Goal: Transaction & Acquisition: Purchase product/service

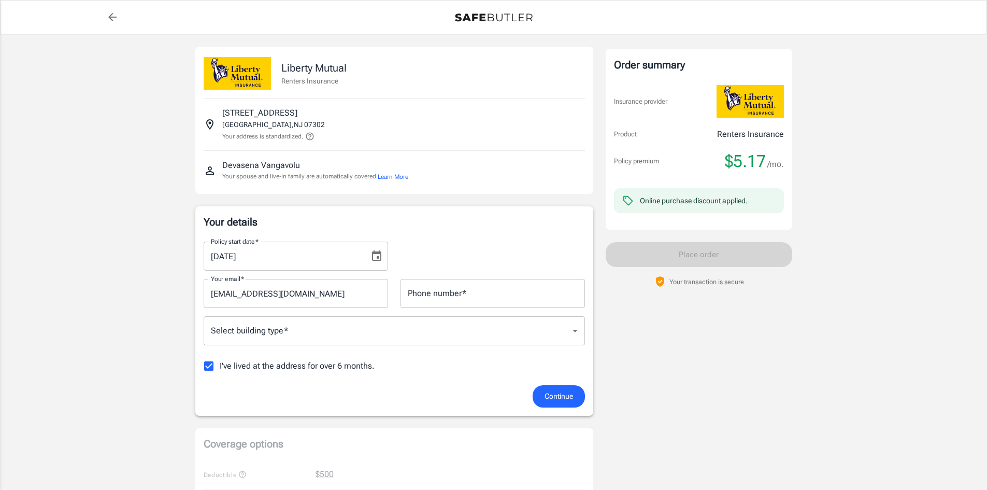
scroll to position [25, 0]
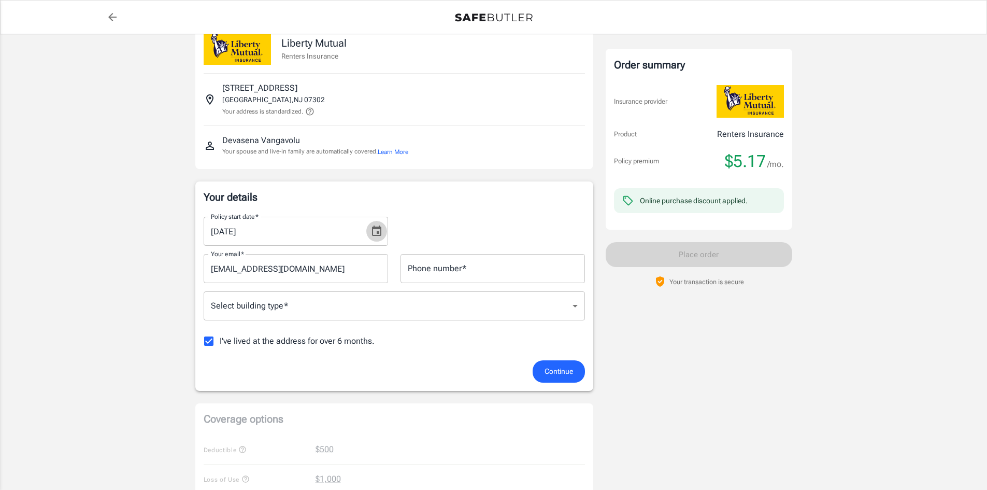
click at [379, 232] on icon "Choose date, selected date is Oct 2, 2025" at bounding box center [376, 230] width 9 height 10
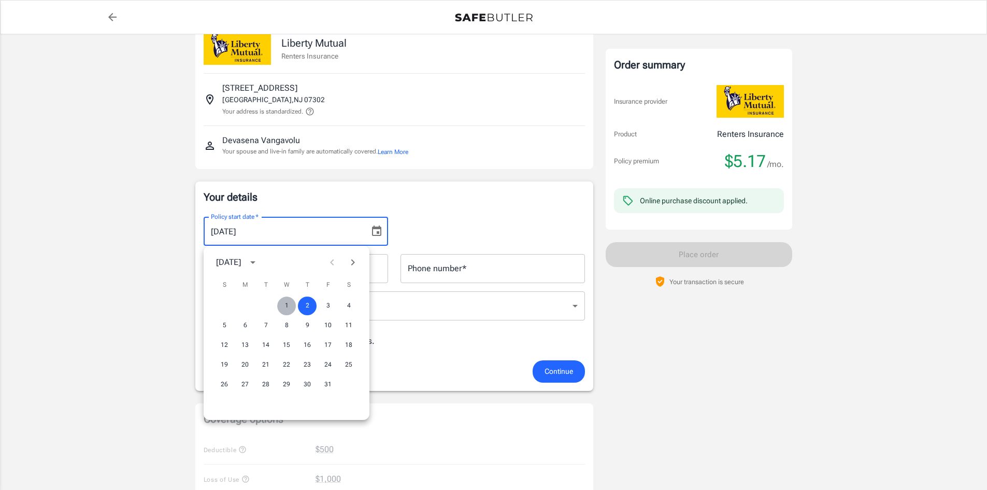
click at [283, 310] on button "1" at bounding box center [286, 305] width 19 height 19
type input "[DATE]"
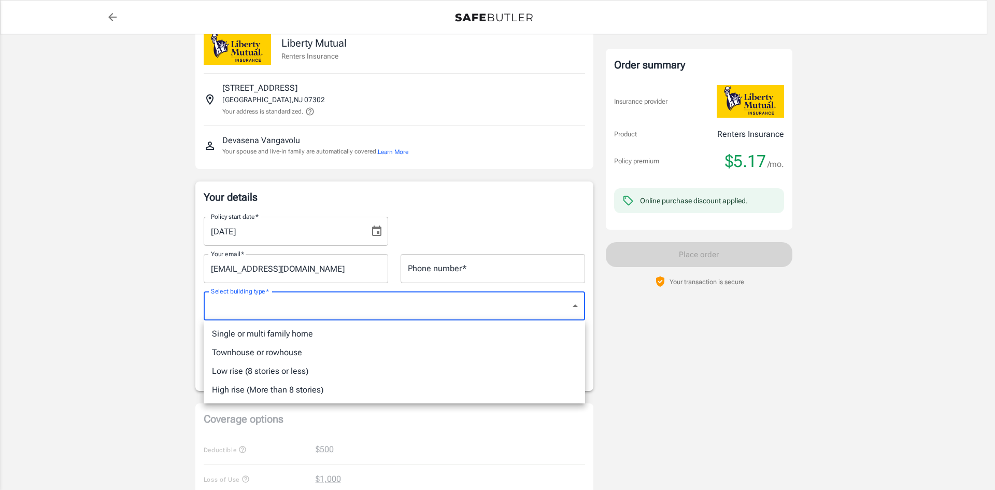
click at [295, 309] on body "Policy premium $ 5.17 /mo Liberty Mutual Renters Insurance [STREET_ADDRESS] You…" at bounding box center [497, 483] width 995 height 1017
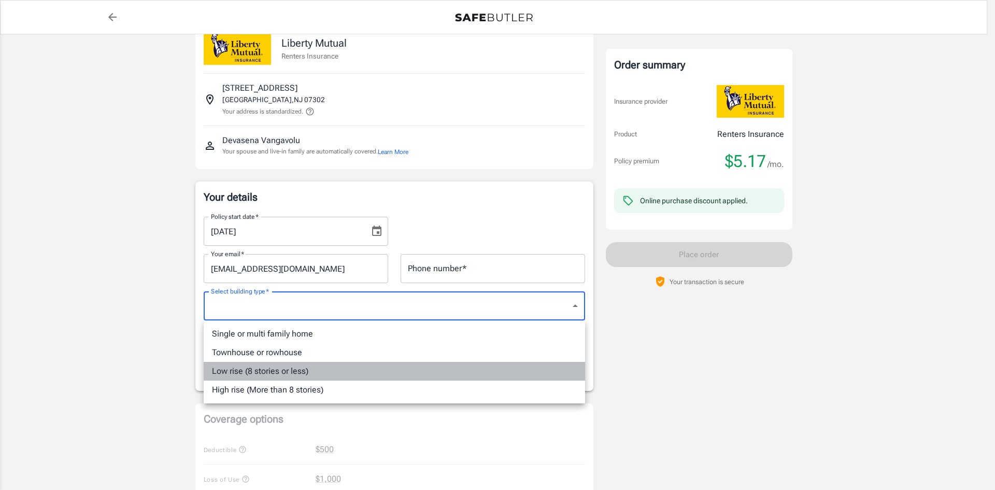
click at [274, 374] on li "Low rise (8 stories or less)" at bounding box center [394, 371] width 381 height 19
type input "lowrise"
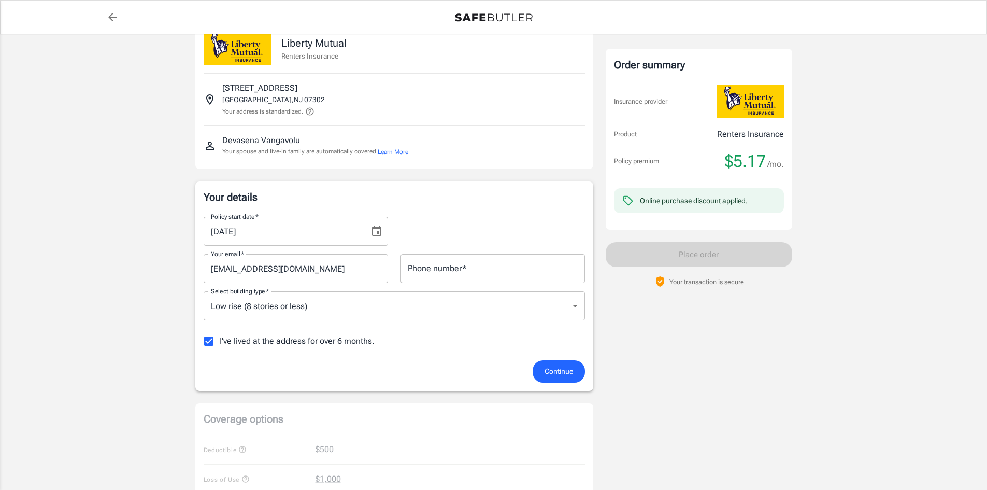
click at [227, 343] on span "I've lived at the address for over 6 months." at bounding box center [297, 341] width 155 height 12
click at [220, 343] on input "I've lived at the address for over 6 months." at bounding box center [209, 341] width 22 height 22
checkbox input "false"
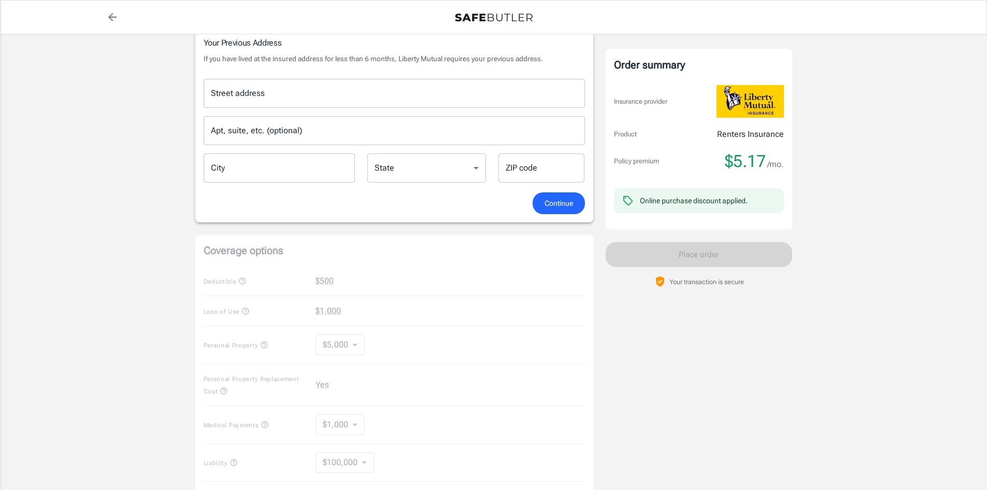
scroll to position [348, 0]
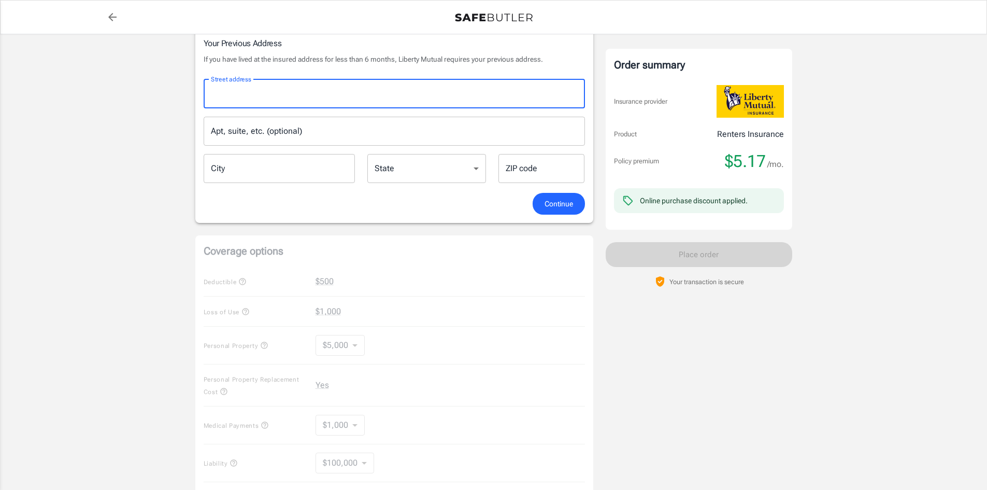
click at [289, 89] on input "Street address" at bounding box center [394, 94] width 372 height 20
type input "[STREET_ADDRESS]"
type input "[GEOGRAPHIC_DATA]"
type input "07310"
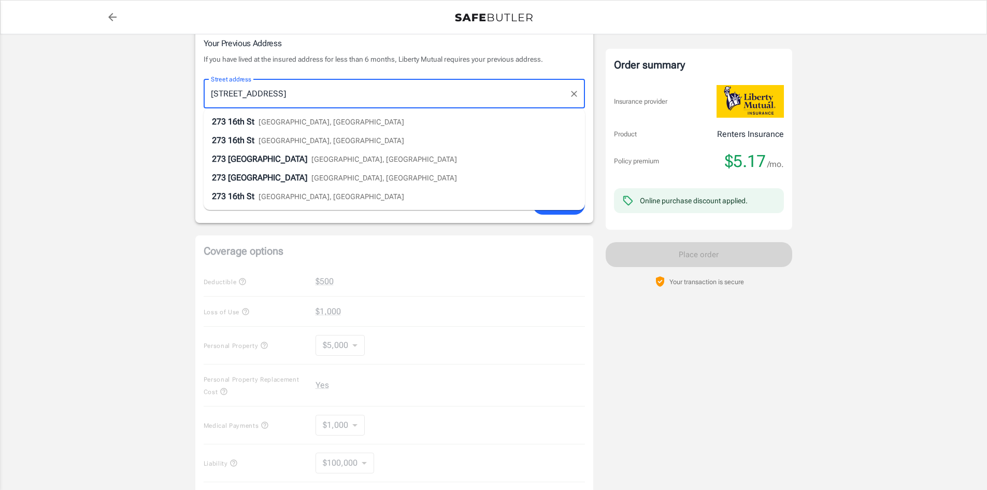
click at [306, 124] on span "[GEOGRAPHIC_DATA], [GEOGRAPHIC_DATA]" at bounding box center [332, 122] width 146 height 8
type input "[STREET_ADDRESS]"
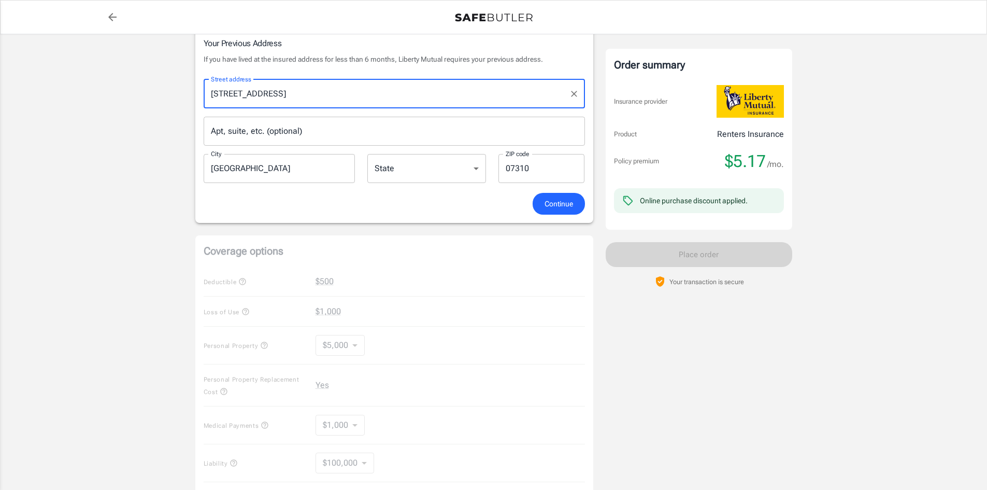
select select "NJ"
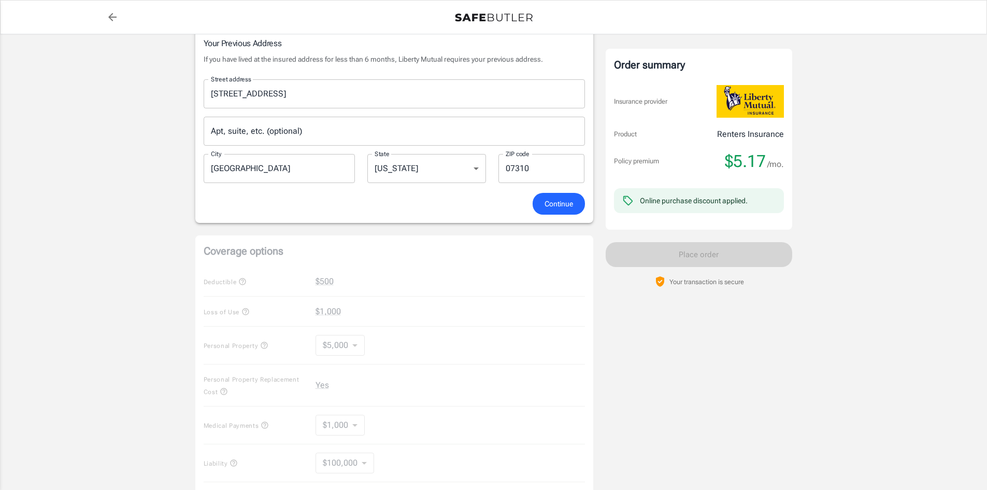
click at [315, 132] on input "Apt, suite, etc. (optional)" at bounding box center [394, 131] width 381 height 29
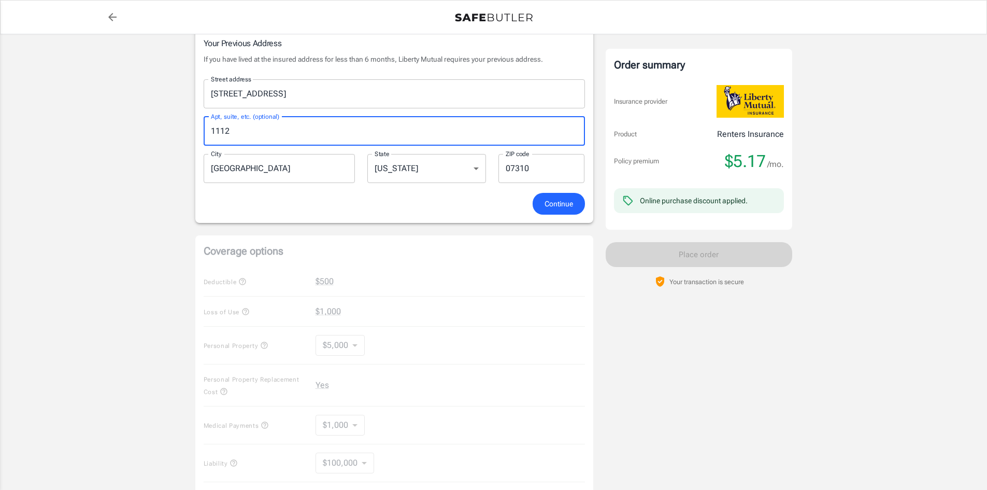
type input "1112"
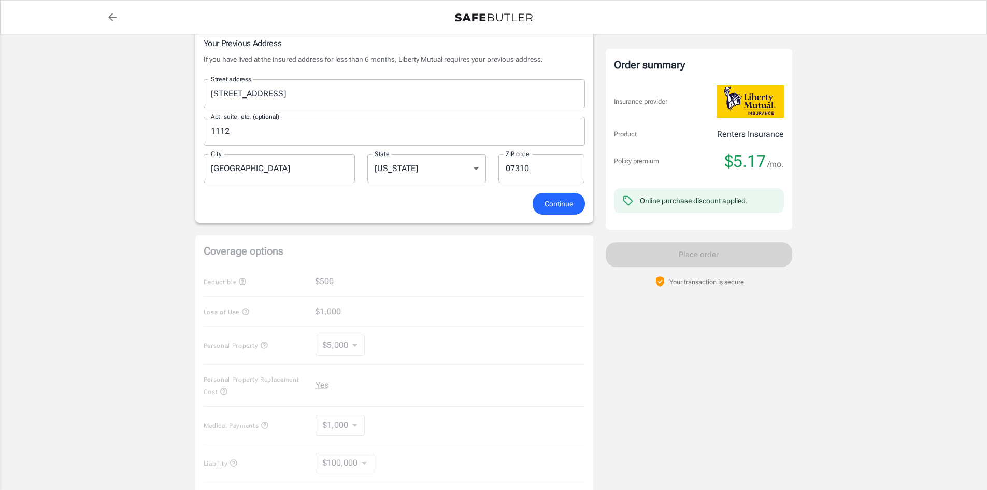
click at [42, 213] on div "Policy premium $ 5.17 /mo Liberty Mutual Renters Insurance [STREET_ADDRESS] You…" at bounding box center [493, 219] width 987 height 1066
click at [552, 197] on span "Continue" at bounding box center [558, 203] width 28 height 13
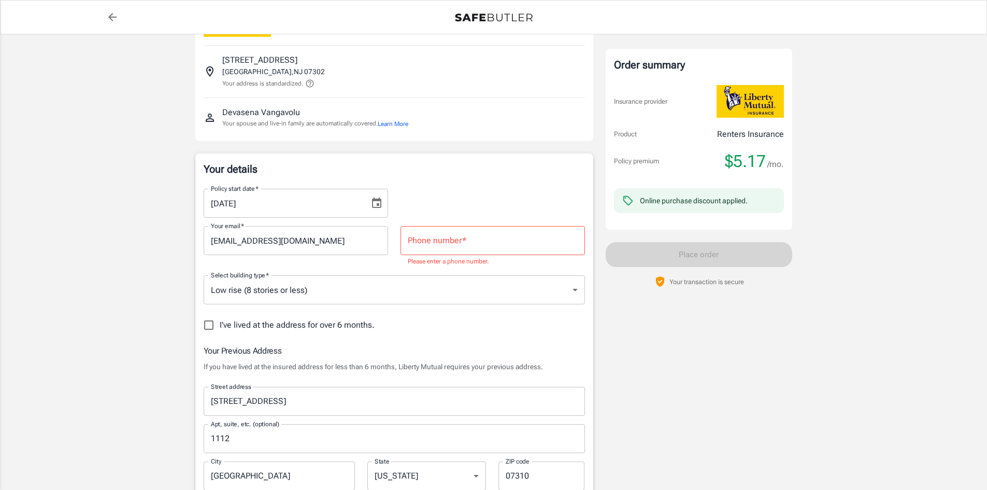
scroll to position [49, 0]
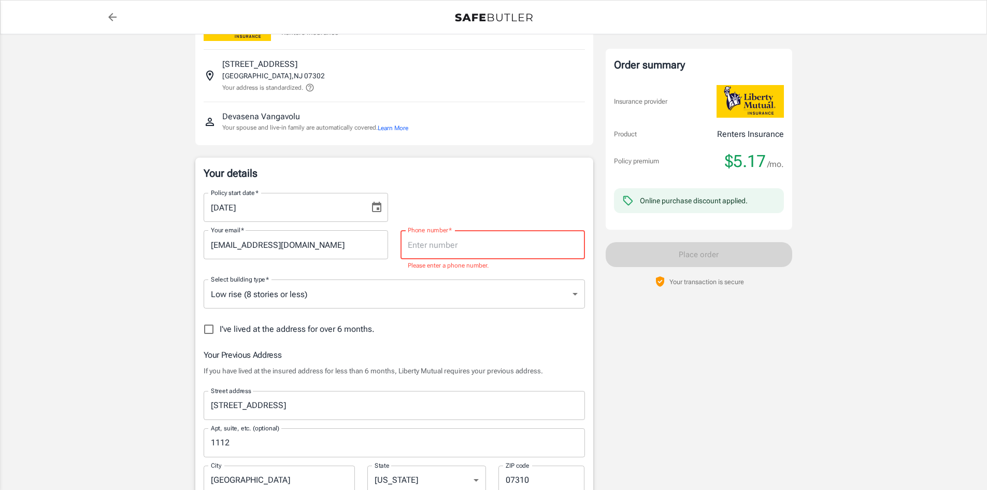
click at [432, 245] on input "Phone number   *" at bounding box center [492, 244] width 184 height 29
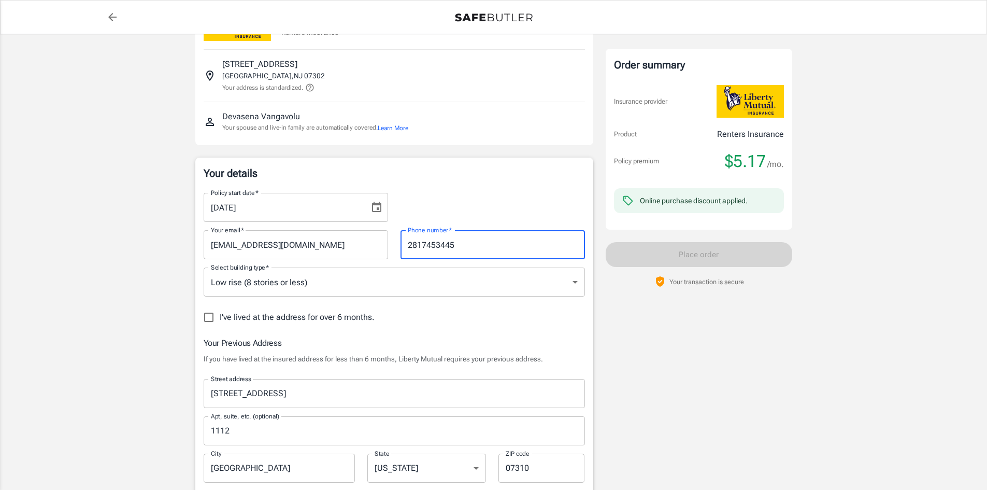
type input "2817453445"
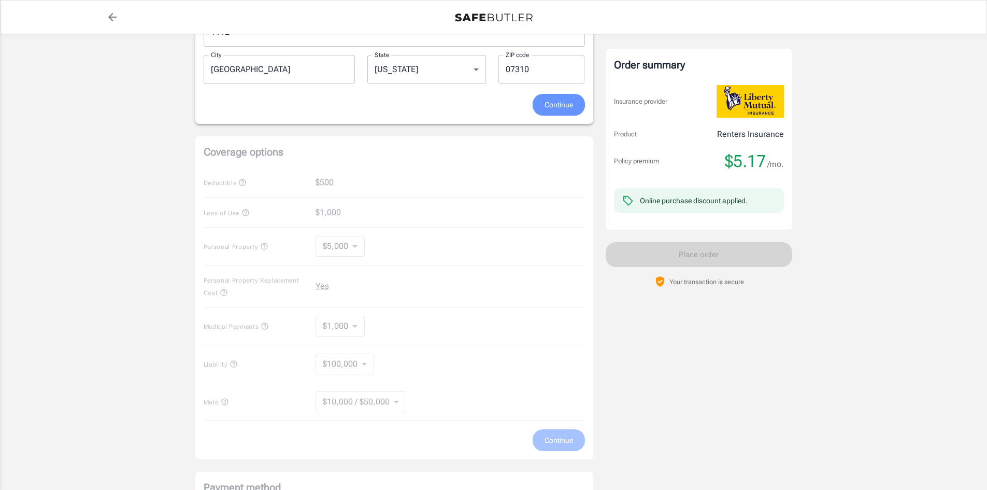
click at [554, 109] on span "Continue" at bounding box center [558, 104] width 28 height 13
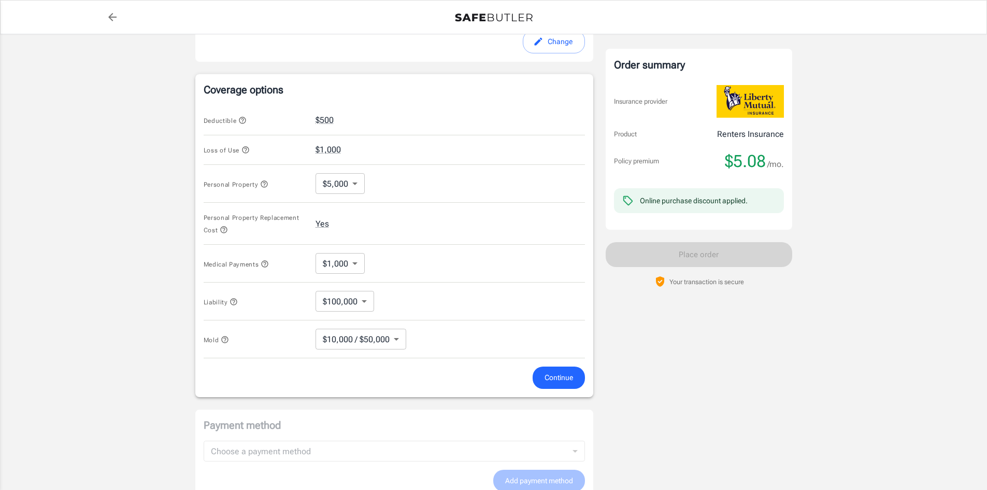
scroll to position [396, 0]
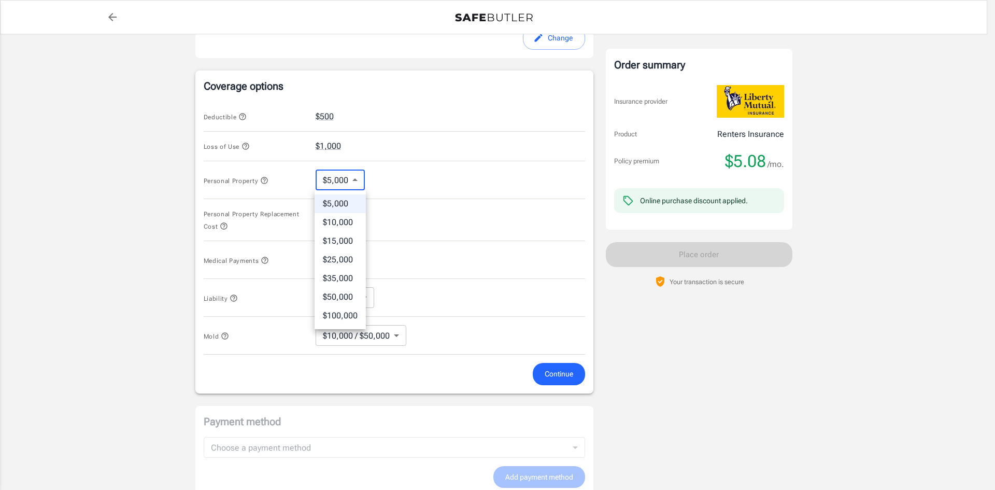
click at [336, 188] on body "Policy premium $ 5.08 /mo Liberty Mutual Renters Insurance [STREET_ADDRESS] You…" at bounding box center [497, 132] width 995 height 1056
click at [338, 219] on li "$10,000" at bounding box center [339, 222] width 51 height 19
type input "10000"
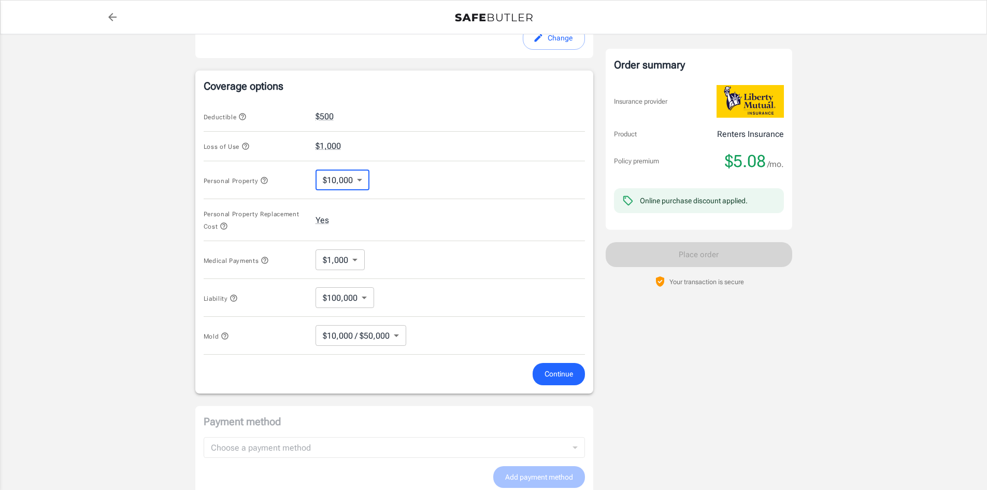
scroll to position [421, 0]
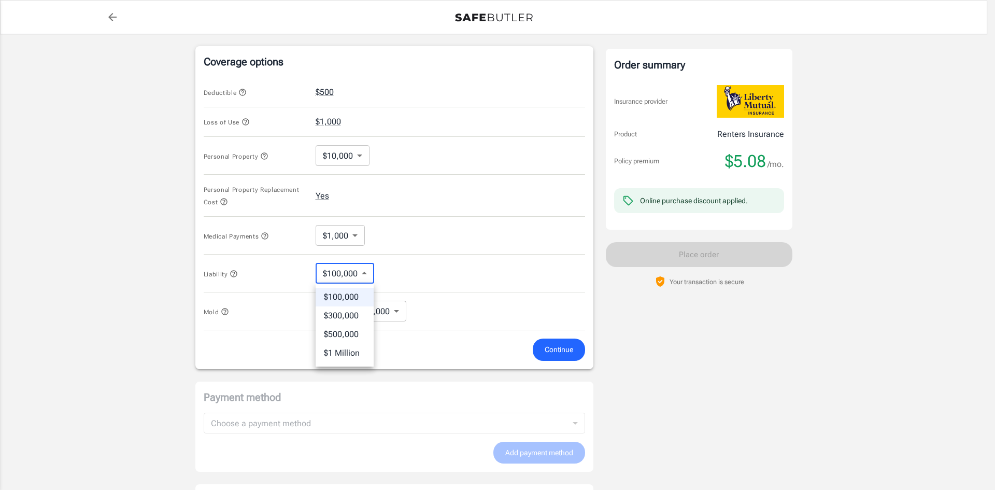
click at [353, 277] on body "Policy premium $ 5.08 /mo Liberty Mutual Renters Insurance [STREET_ADDRESS] You…" at bounding box center [497, 107] width 995 height 1056
click at [347, 297] on li "$100,000" at bounding box center [345, 297] width 58 height 19
click at [336, 230] on body "Policy premium $ 5.08 /mo Liberty Mutual Renters Insurance [STREET_ADDRESS] You…" at bounding box center [497, 107] width 995 height 1056
click at [335, 266] on li "No Coverage" at bounding box center [340, 259] width 64 height 19
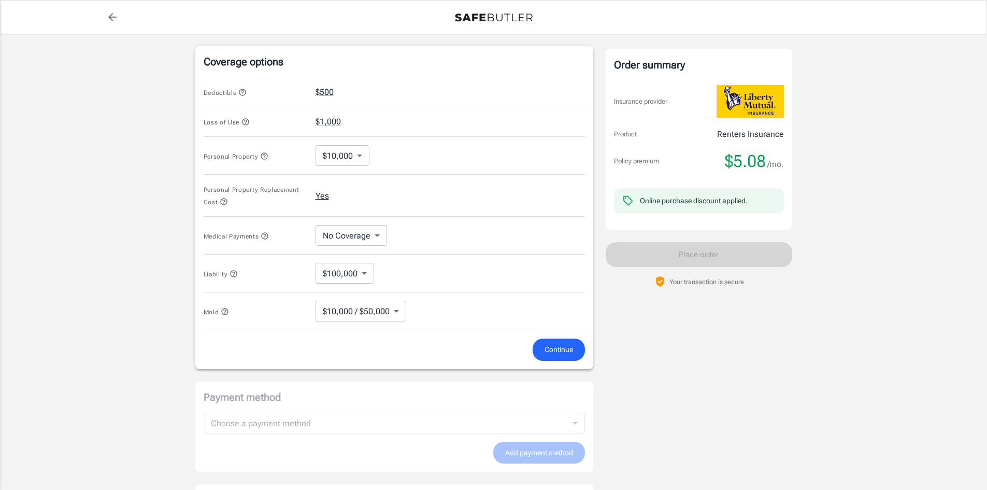
click at [322, 199] on button "Yes" at bounding box center [322, 196] width 13 height 12
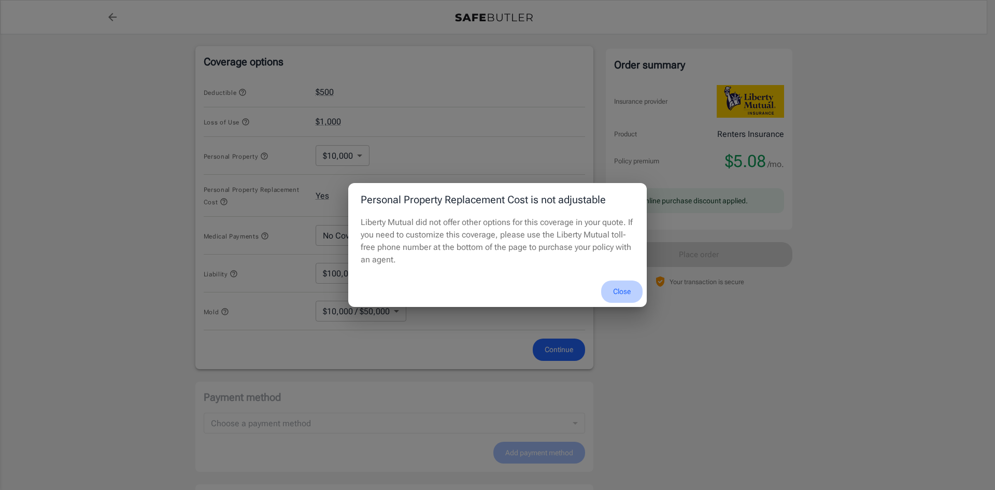
click at [624, 286] on button "Close" at bounding box center [621, 291] width 41 height 22
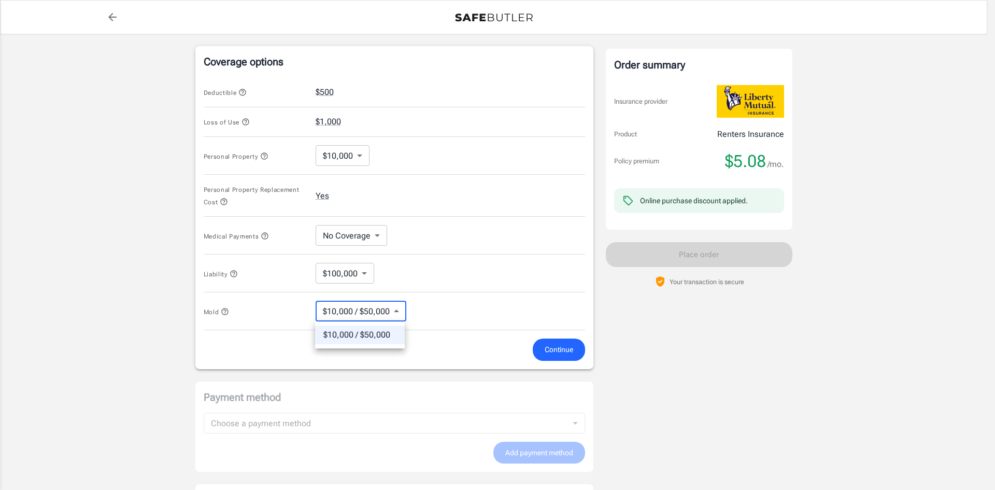
click at [365, 310] on body "Policy premium $ 5.08 /mo Liberty Mutual Renters Insurance [STREET_ADDRESS] You…" at bounding box center [497, 107] width 995 height 1056
click at [343, 338] on li "$10,000 / $50,000" at bounding box center [360, 334] width 90 height 19
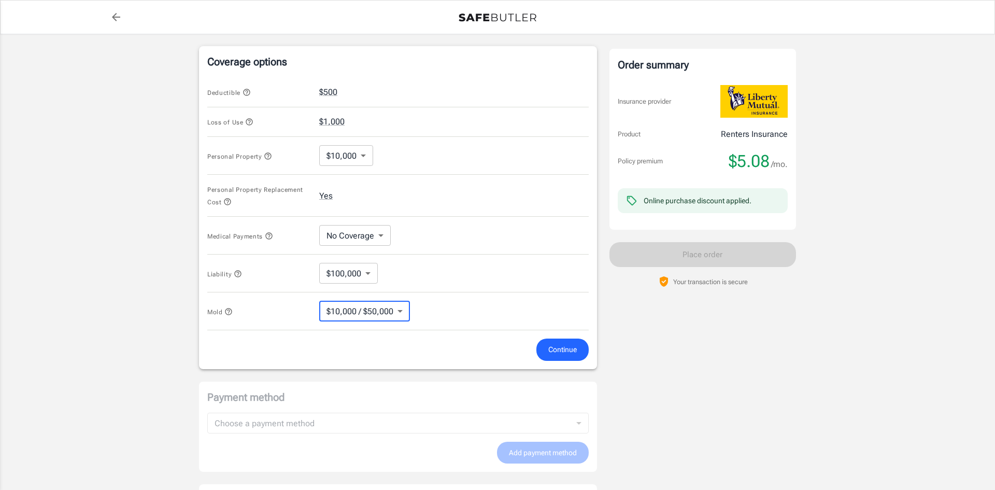
click at [339, 243] on body "Policy premium $ 5.08 /mo Liberty Mutual Renters Insurance [STREET_ADDRESS] You…" at bounding box center [497, 107] width 995 height 1056
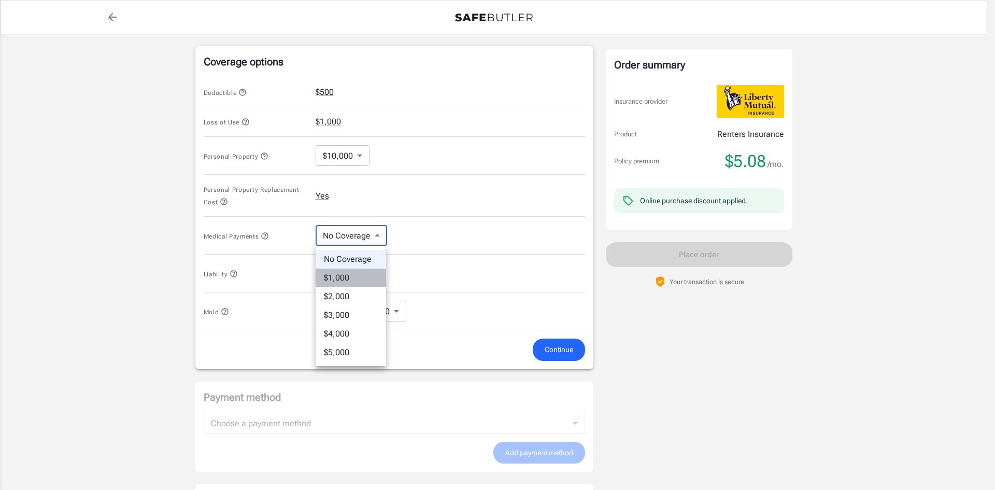
click at [344, 280] on li "$1,000" at bounding box center [351, 277] width 70 height 19
click at [339, 239] on body "Policy premium $ 5.08 /mo Liberty Mutual Renters Insurance [STREET_ADDRESS] You…" at bounding box center [497, 107] width 995 height 1056
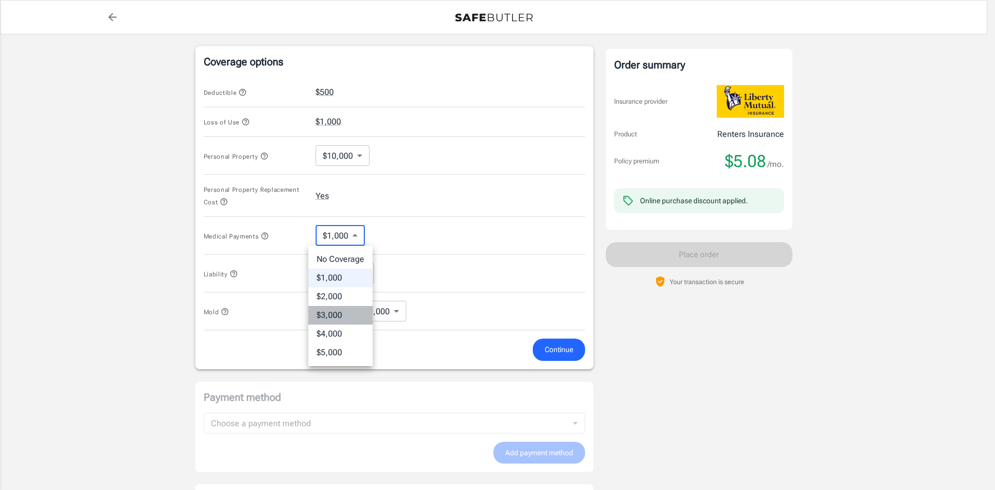
click at [338, 315] on li "$3,000" at bounding box center [340, 315] width 64 height 19
type input "3000"
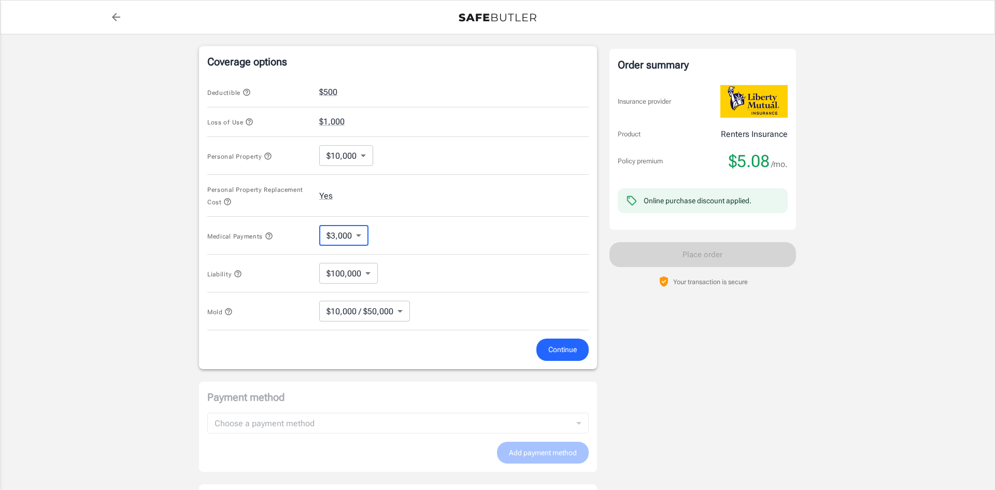
click at [331, 157] on body "Policy premium $ 5.08 /mo Liberty Mutual Renters Insurance [STREET_ADDRESS] You…" at bounding box center [497, 107] width 995 height 1056
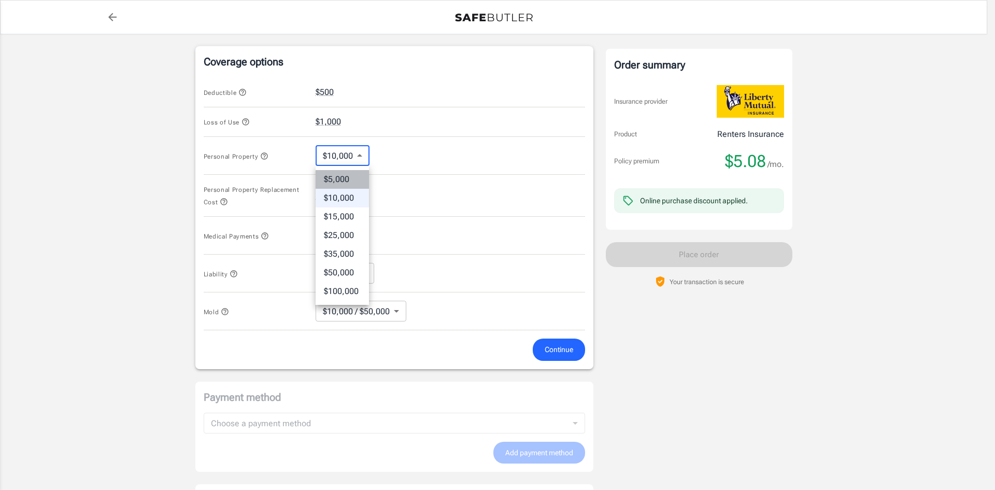
click at [337, 180] on li "$5,000" at bounding box center [342, 179] width 53 height 19
click at [331, 158] on body "Policy premium $ 5.08 /mo Liberty Mutual Renters Insurance [STREET_ADDRESS] You…" at bounding box center [497, 107] width 995 height 1056
click at [339, 196] on li "$10,000" at bounding box center [339, 198] width 51 height 19
type input "10000"
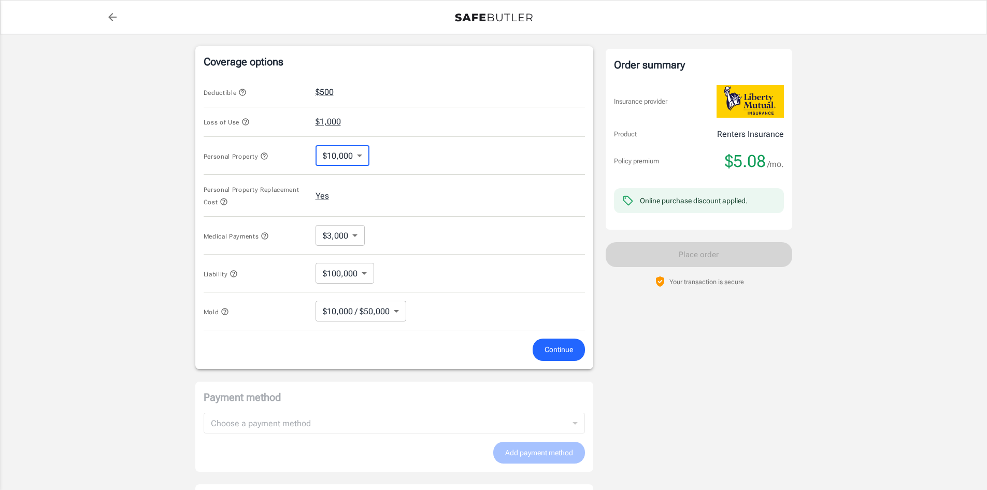
click at [336, 123] on button "$1,000" at bounding box center [328, 122] width 25 height 12
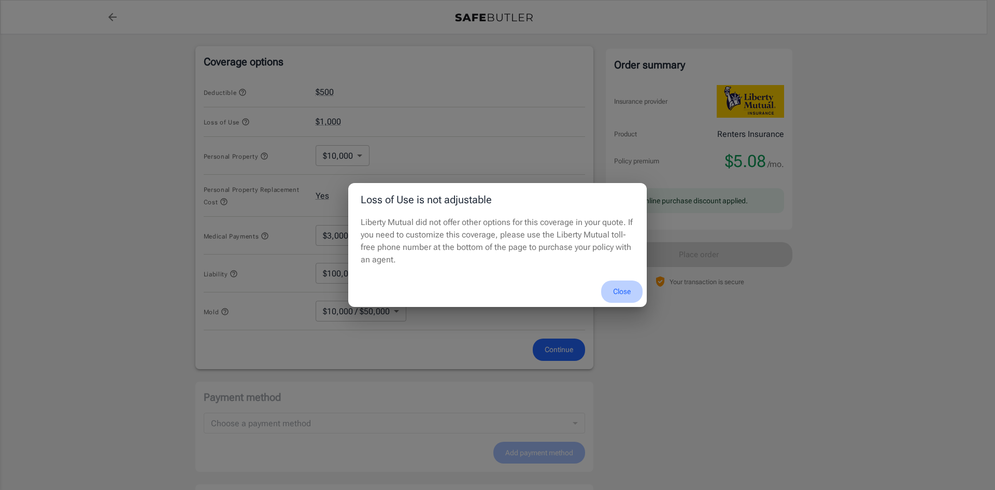
click at [618, 291] on button "Close" at bounding box center [621, 291] width 41 height 22
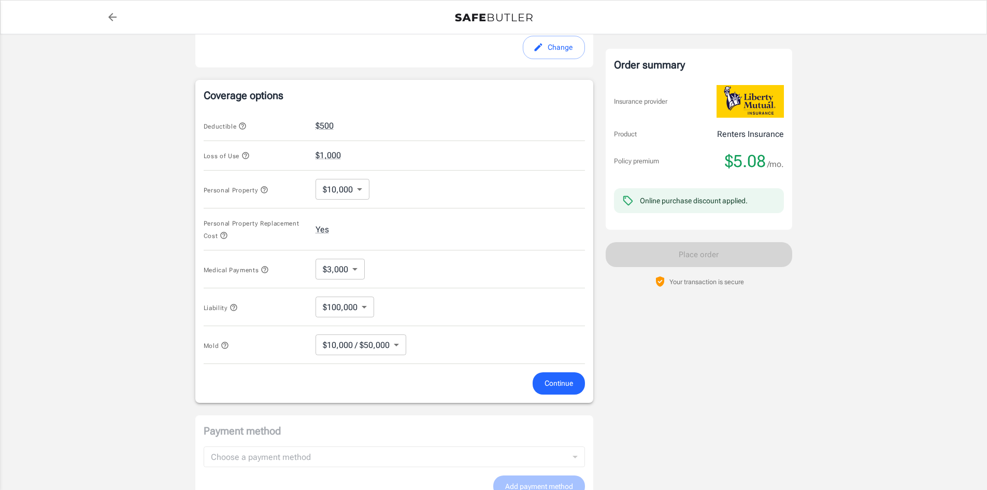
scroll to position [385, 0]
click at [324, 128] on button "$500" at bounding box center [325, 127] width 18 height 12
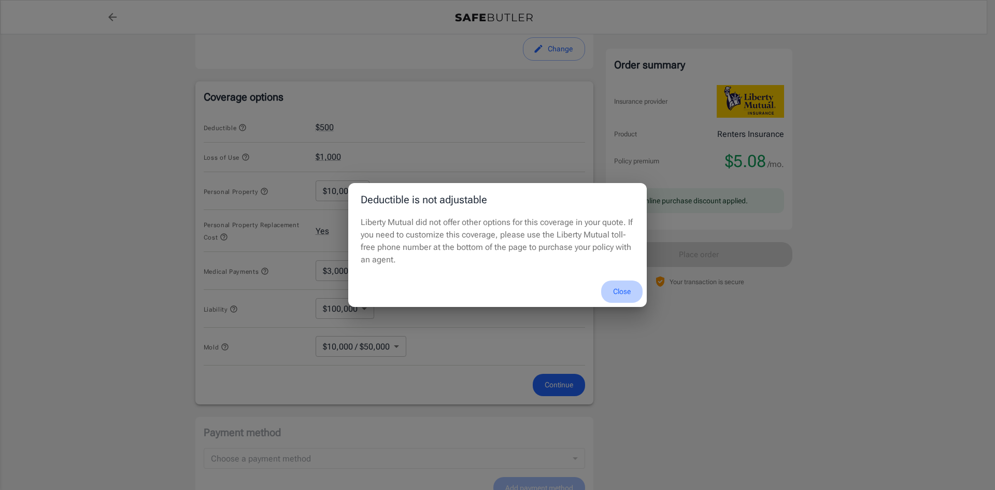
click at [621, 292] on button "Close" at bounding box center [621, 291] width 41 height 22
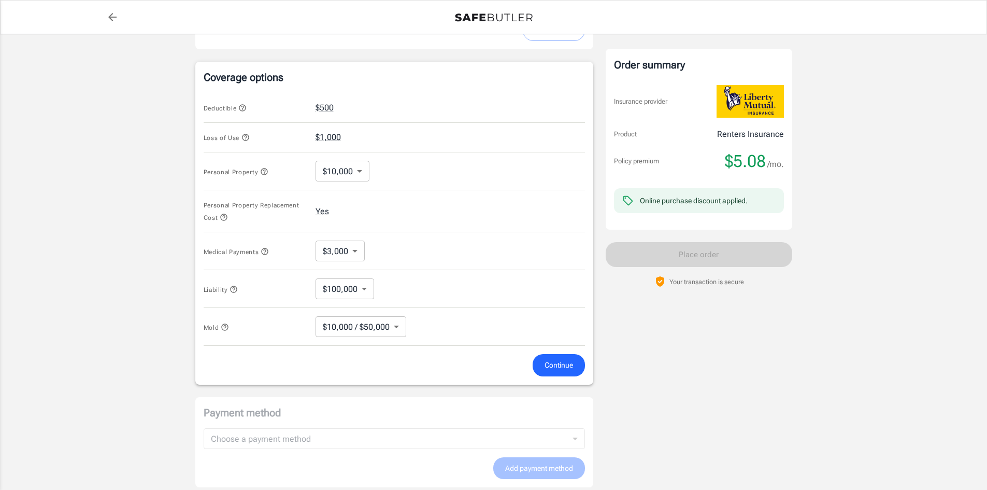
scroll to position [405, 0]
click at [320, 103] on button "$500" at bounding box center [325, 108] width 18 height 12
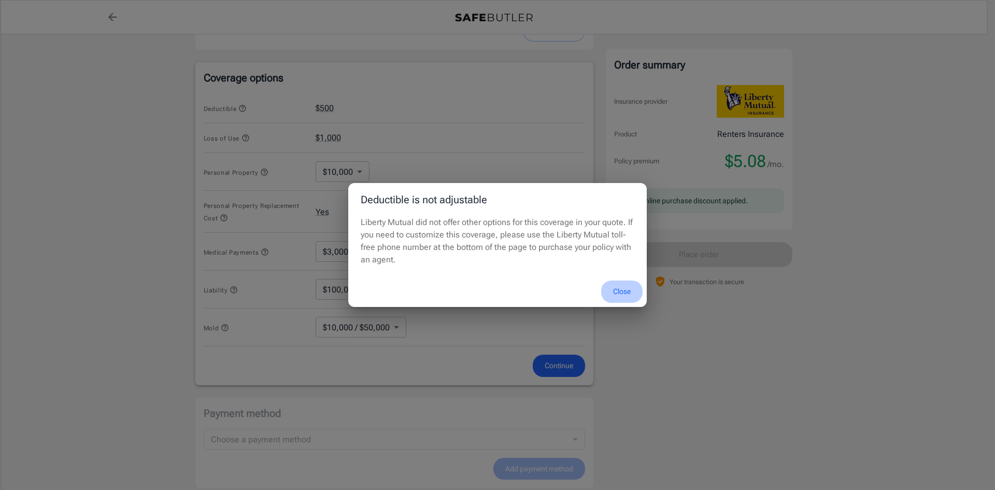
click at [618, 291] on button "Close" at bounding box center [621, 291] width 41 height 22
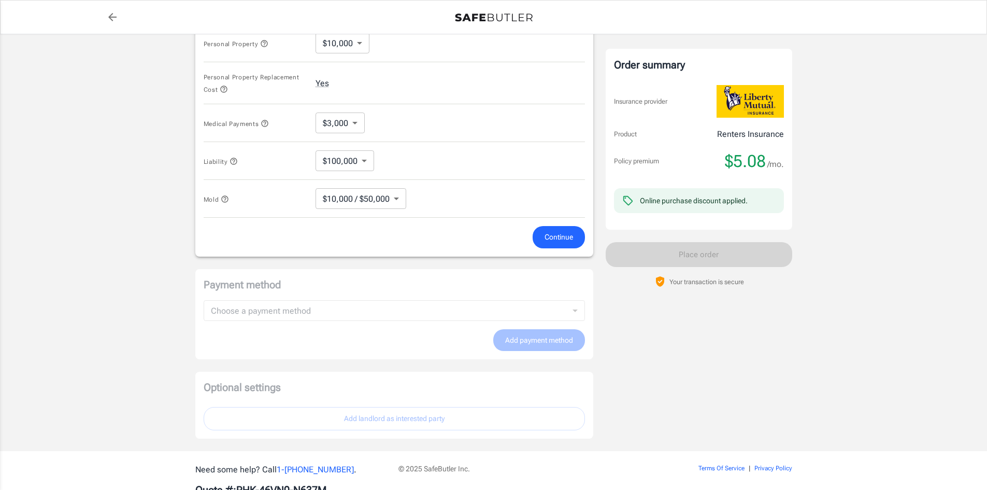
scroll to position [543, 0]
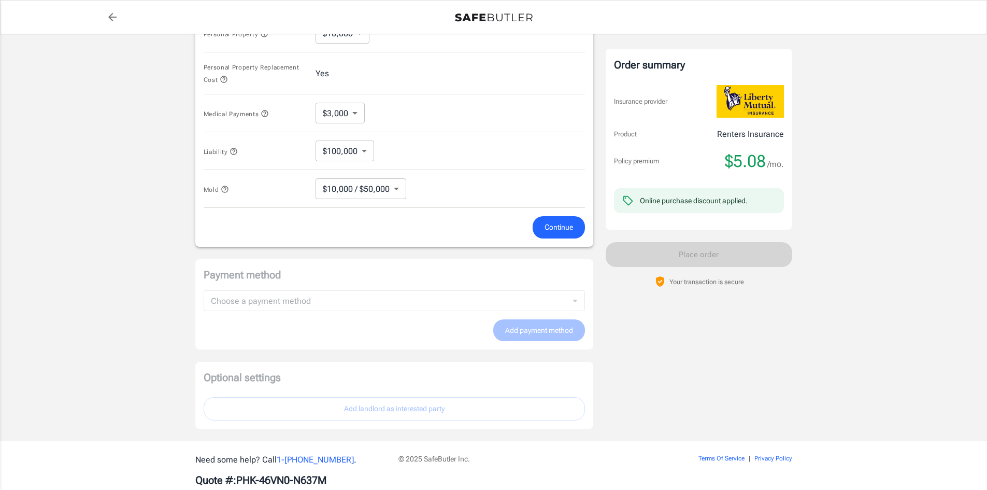
click at [548, 224] on span "Continue" at bounding box center [558, 227] width 28 height 13
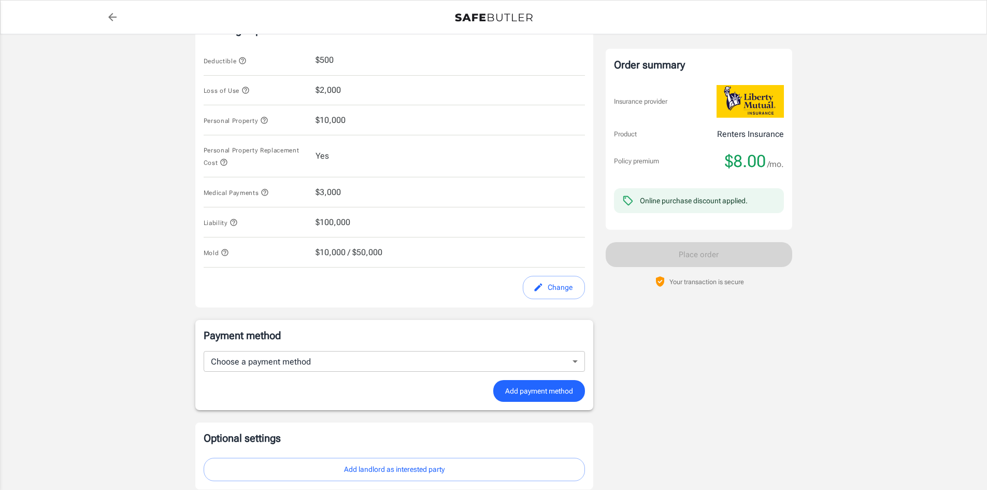
scroll to position [435, 0]
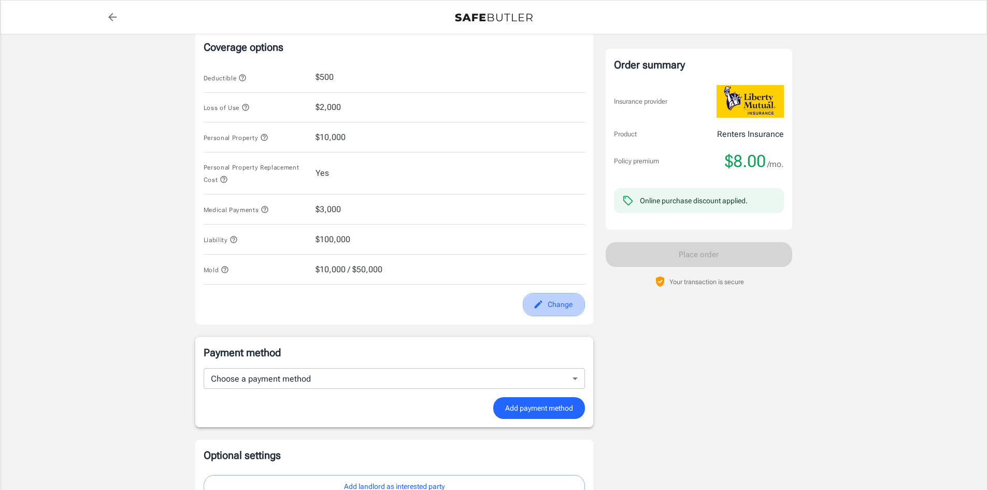
click at [542, 305] on icon "edit" at bounding box center [538, 304] width 10 height 10
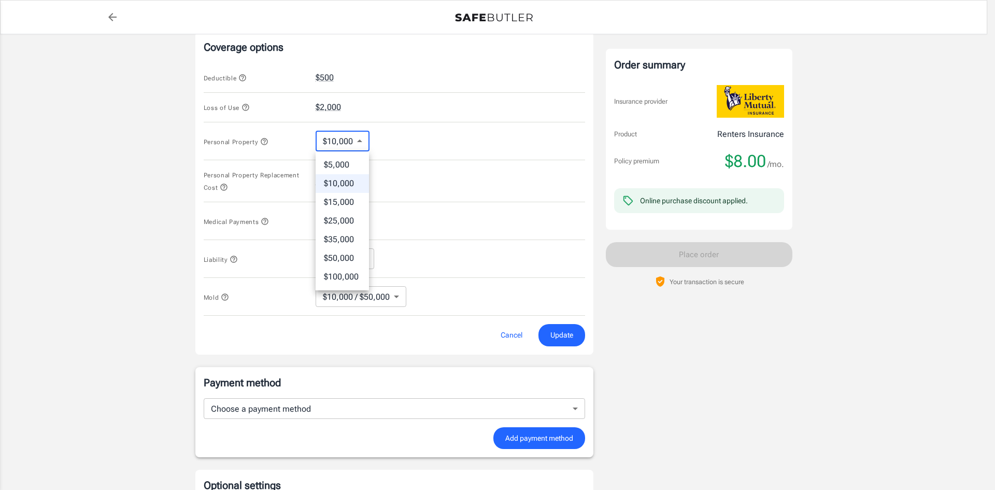
click at [339, 138] on body "Policy premium $ 8.00 /mo Liberty Mutual Renters Insurance [STREET_ADDRESS] You…" at bounding box center [497, 93] width 995 height 1056
click at [348, 160] on li "$5,000" at bounding box center [342, 164] width 53 height 19
type input "5000"
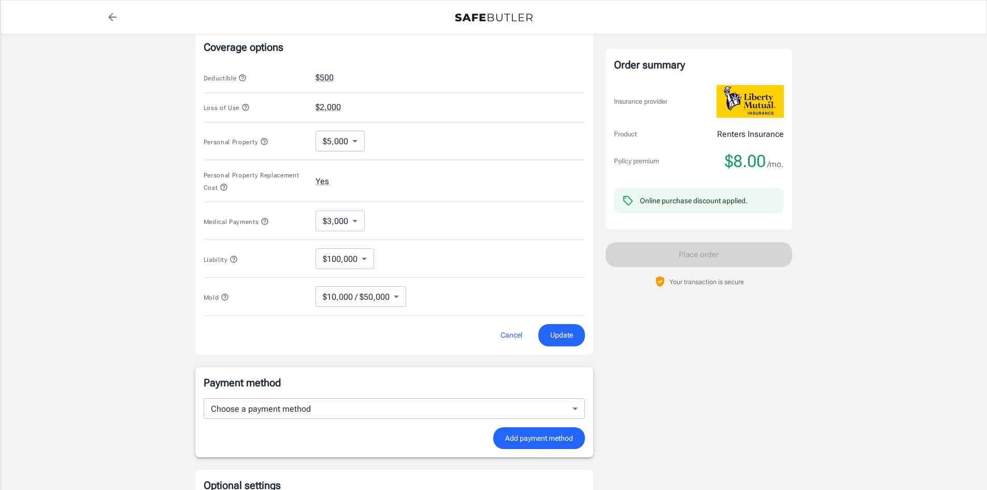
click at [107, 190] on div "Policy premium $ 8.00 /mo Liberty Mutual Renters Insurance [STREET_ADDRESS] You…" at bounding box center [493, 74] width 987 height 950
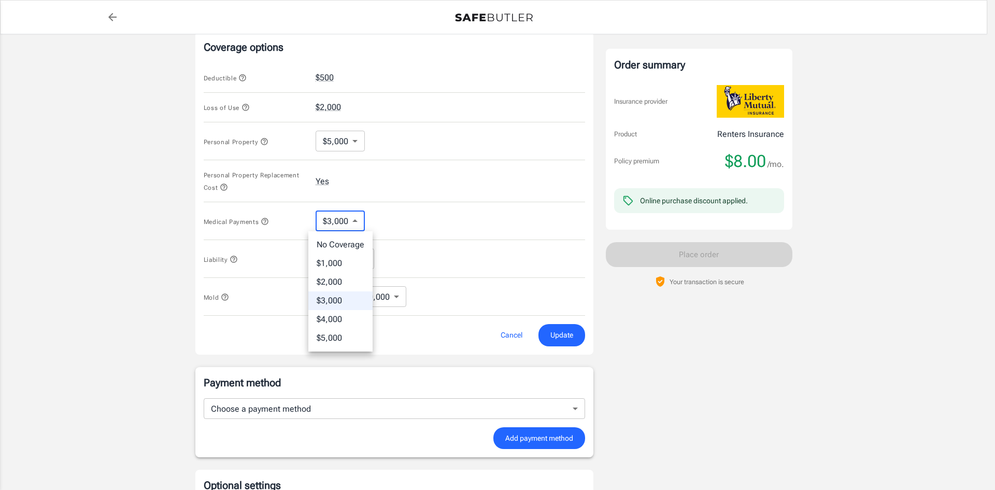
click at [336, 224] on body "Policy premium $ 8.00 /mo Liberty Mutual Renters Insurance [STREET_ADDRESS] You…" at bounding box center [497, 93] width 995 height 1056
click at [342, 248] on li "No Coverage" at bounding box center [340, 244] width 64 height 19
type input "No Coverage"
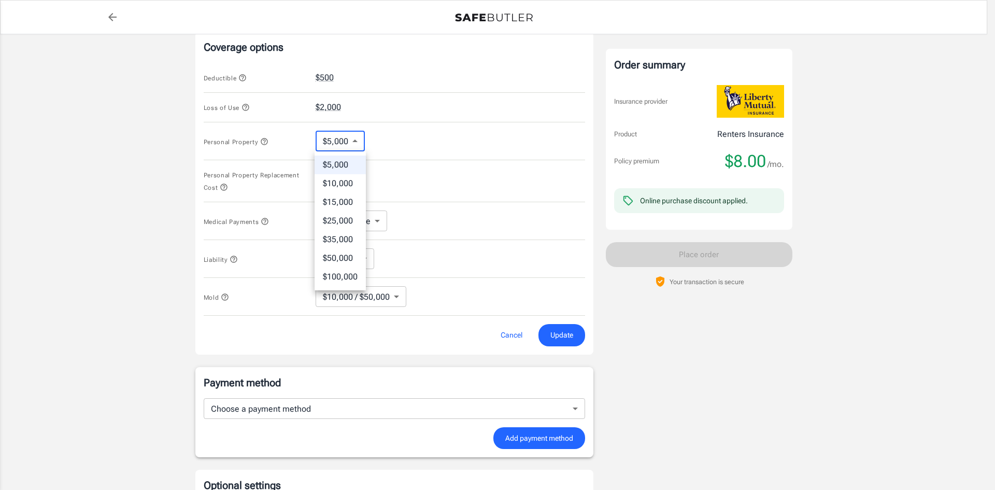
click at [332, 147] on body "Policy premium $ 8.00 /mo Liberty Mutual Renters Insurance [STREET_ADDRESS] You…" at bounding box center [497, 93] width 995 height 1056
click at [340, 185] on li "$10,000" at bounding box center [339, 183] width 51 height 19
type input "10000"
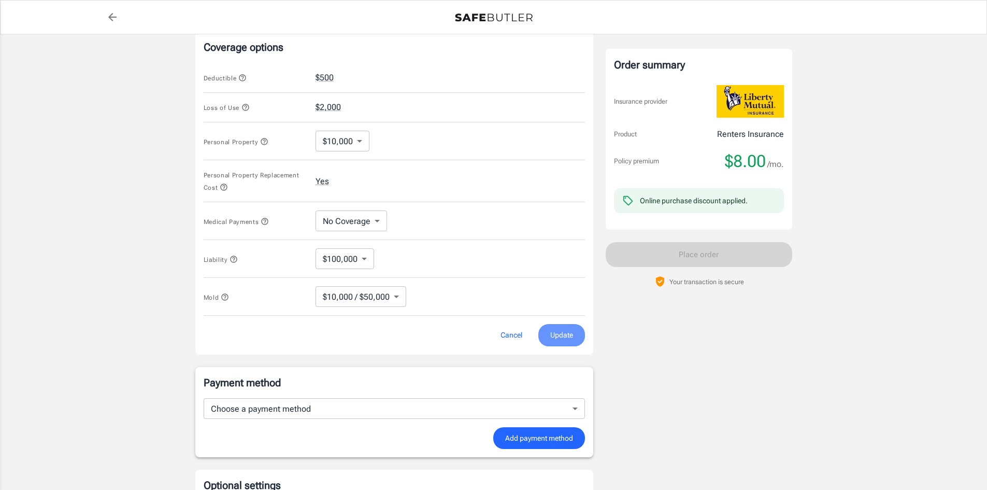
click at [566, 343] on button "Update" at bounding box center [561, 335] width 47 height 22
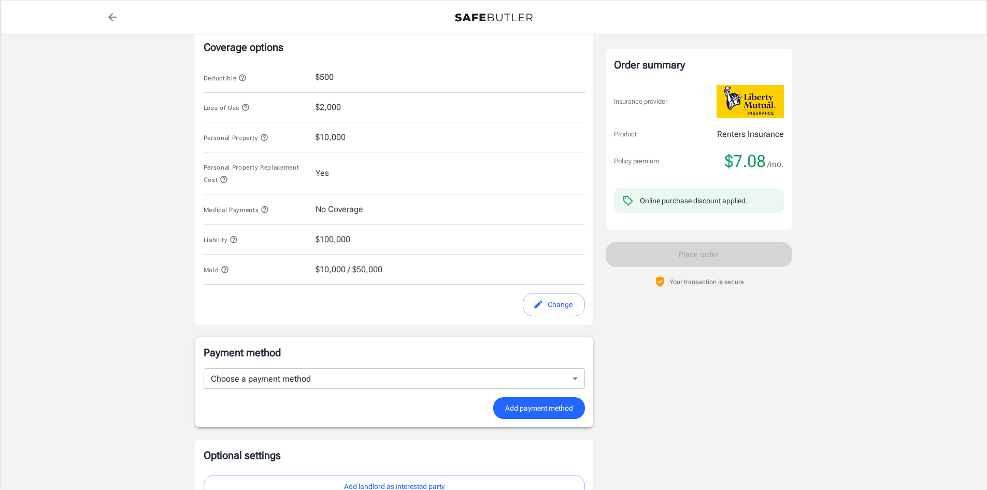
scroll to position [537, 0]
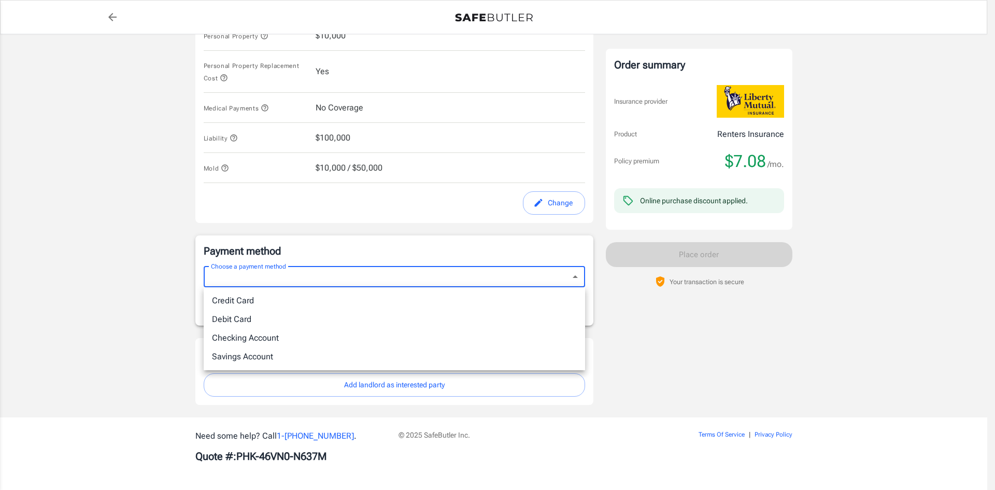
click at [130, 297] on div at bounding box center [497, 245] width 995 height 490
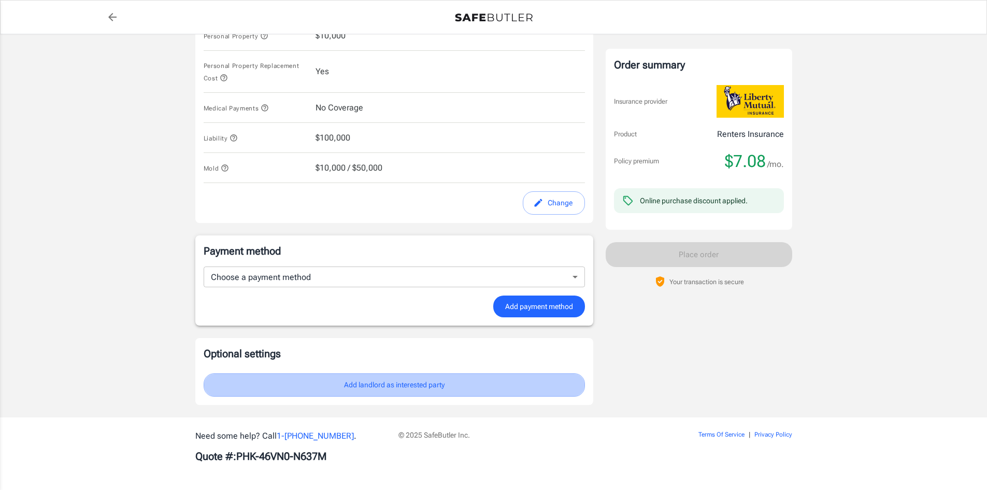
click at [374, 379] on button "Add landlord as interested party" at bounding box center [394, 384] width 381 height 23
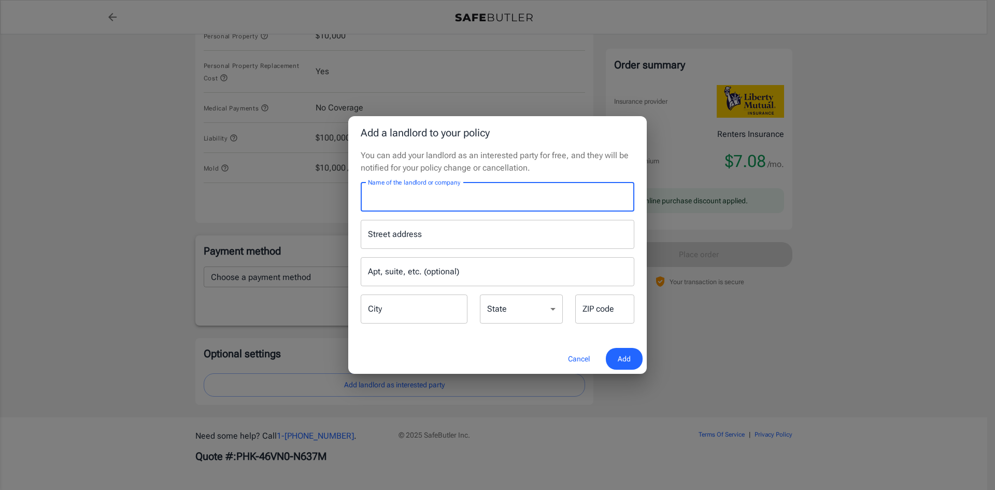
click at [445, 204] on input "Name of the landlord or company" at bounding box center [498, 196] width 274 height 29
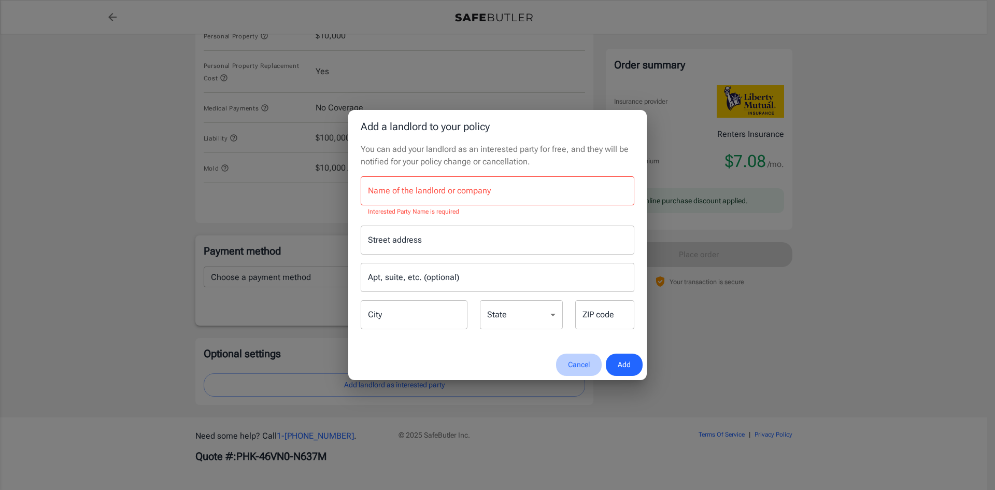
click at [576, 360] on button "Cancel" at bounding box center [579, 364] width 46 height 22
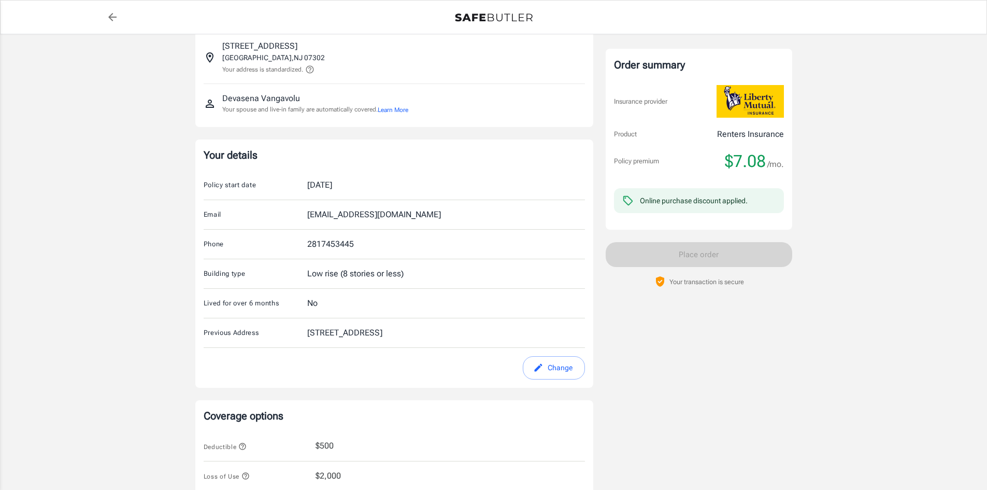
scroll to position [0, 0]
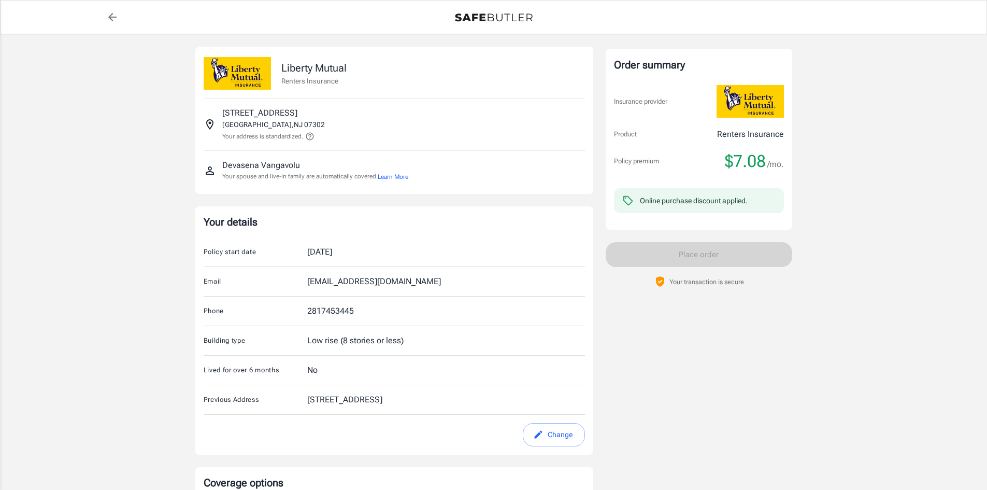
click at [407, 172] on button "Learn More" at bounding box center [393, 176] width 31 height 9
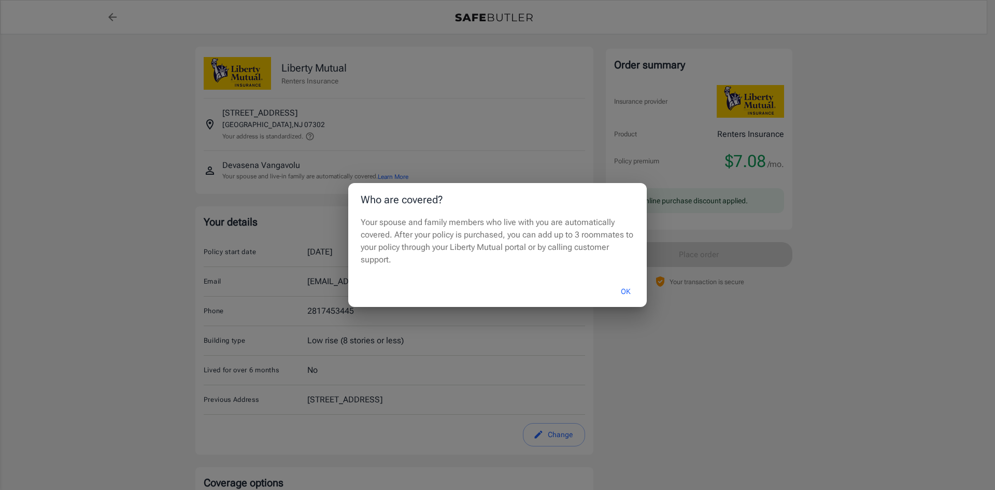
click at [625, 292] on button "OK" at bounding box center [626, 291] width 34 height 22
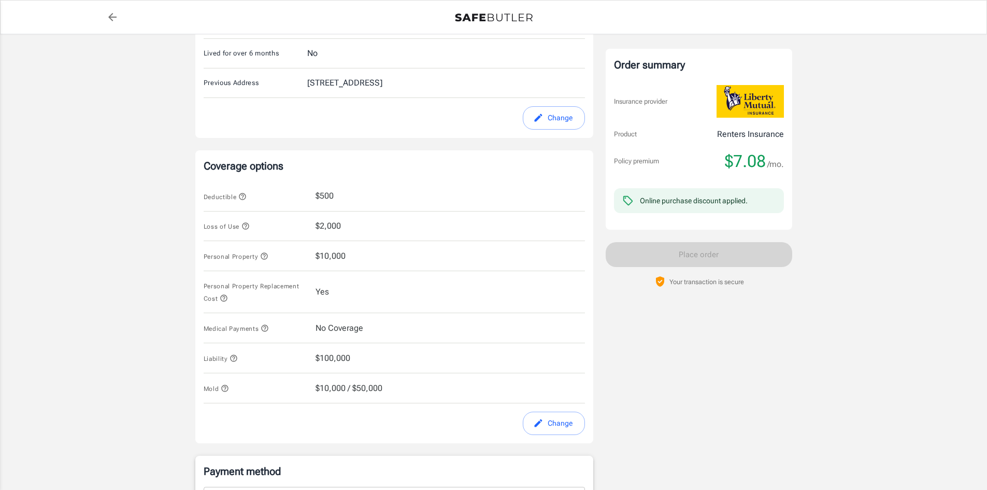
scroll to position [338, 0]
